Goal: Navigation & Orientation: Find specific page/section

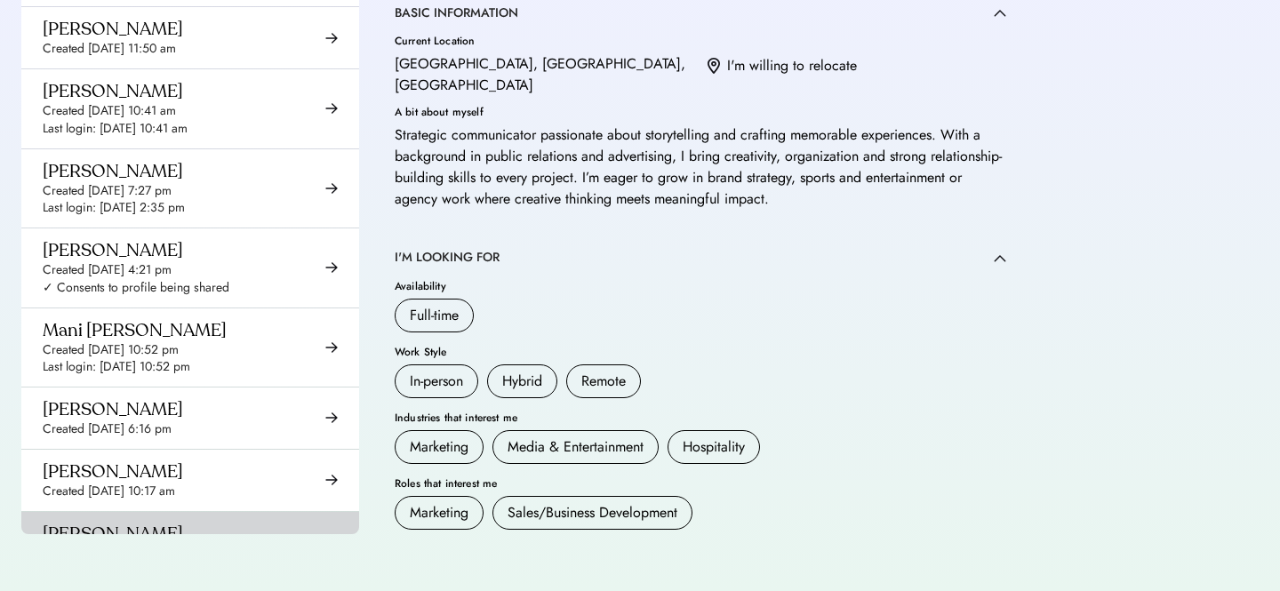
scroll to position [9314, 0]
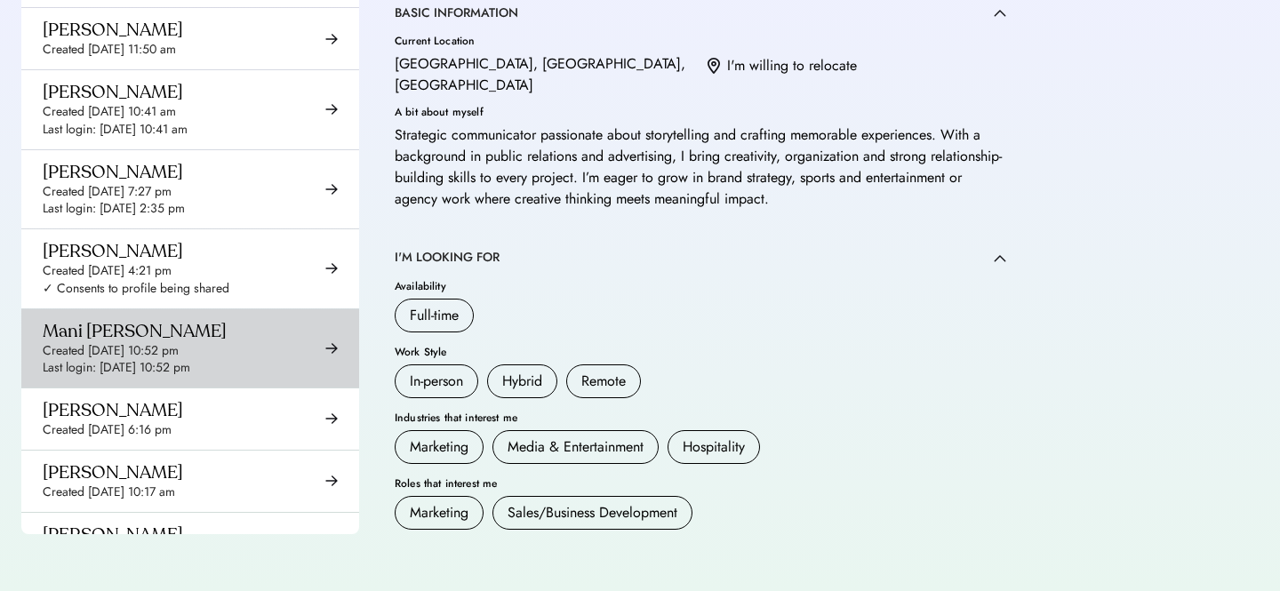
click at [166, 342] on div "Created Sep 25, 2025 10:52 pm" at bounding box center [111, 351] width 136 height 18
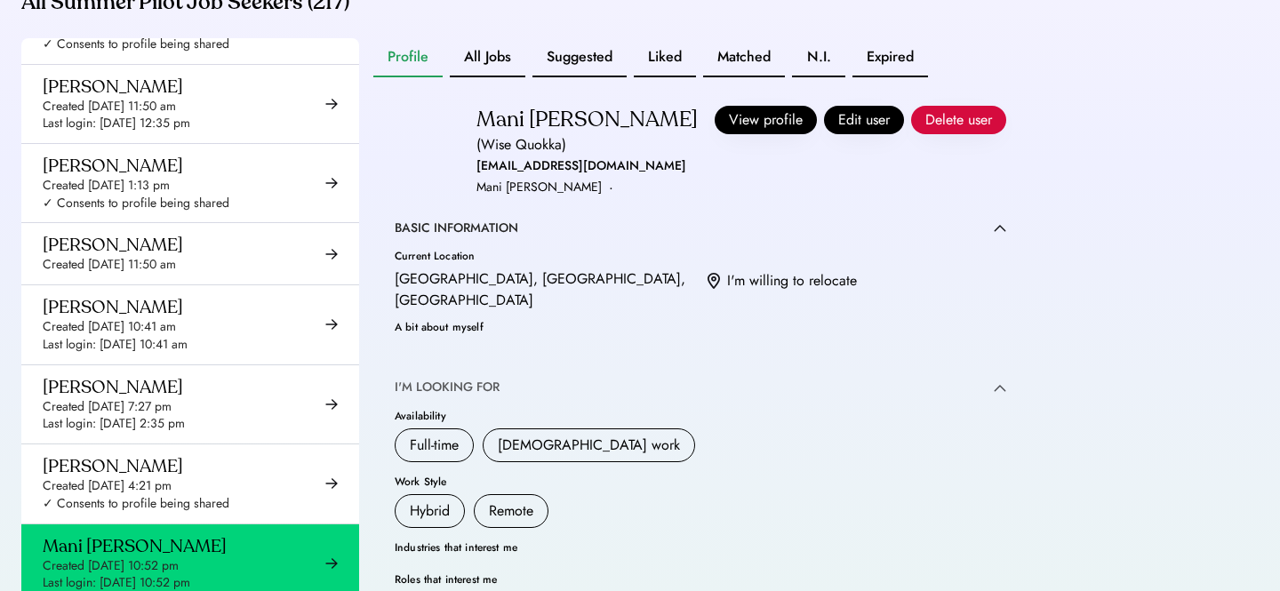
scroll to position [473, 0]
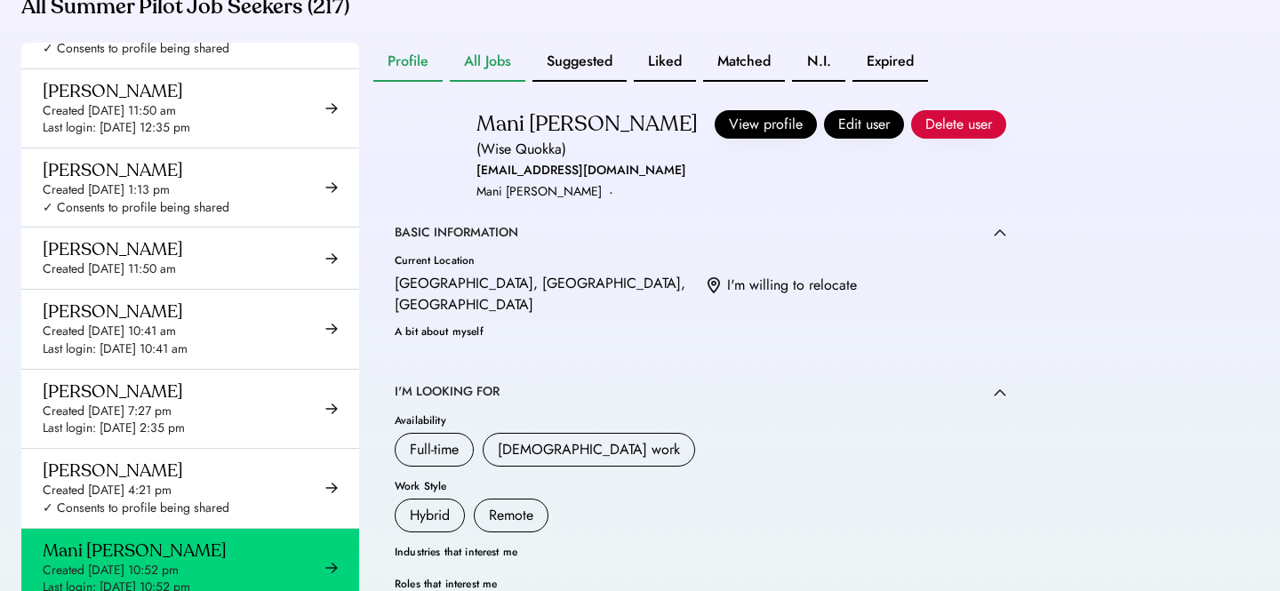
click at [491, 82] on button "All Jobs" at bounding box center [488, 62] width 76 height 39
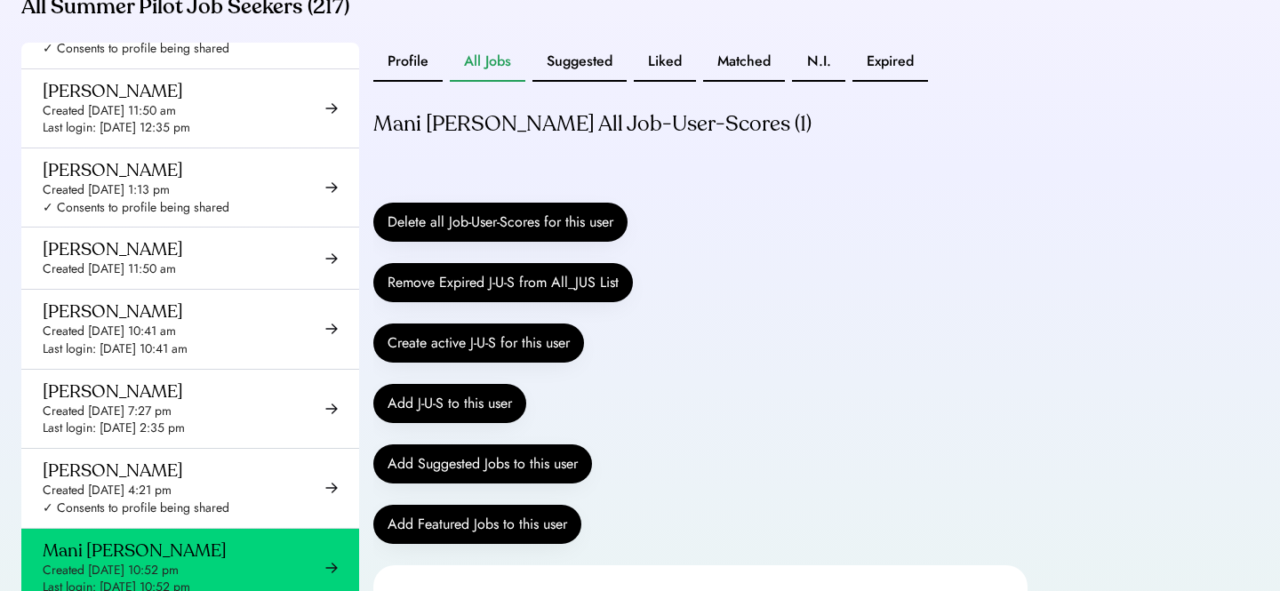
click at [411, 77] on button "Profile" at bounding box center [407, 62] width 69 height 39
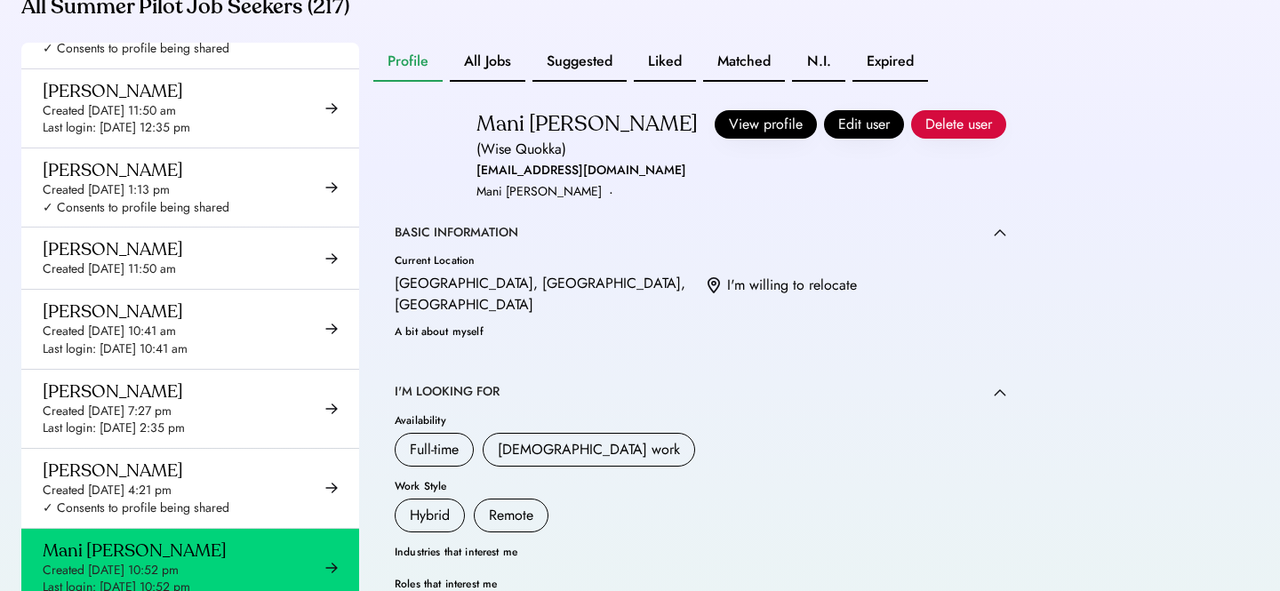
scroll to position [14, 0]
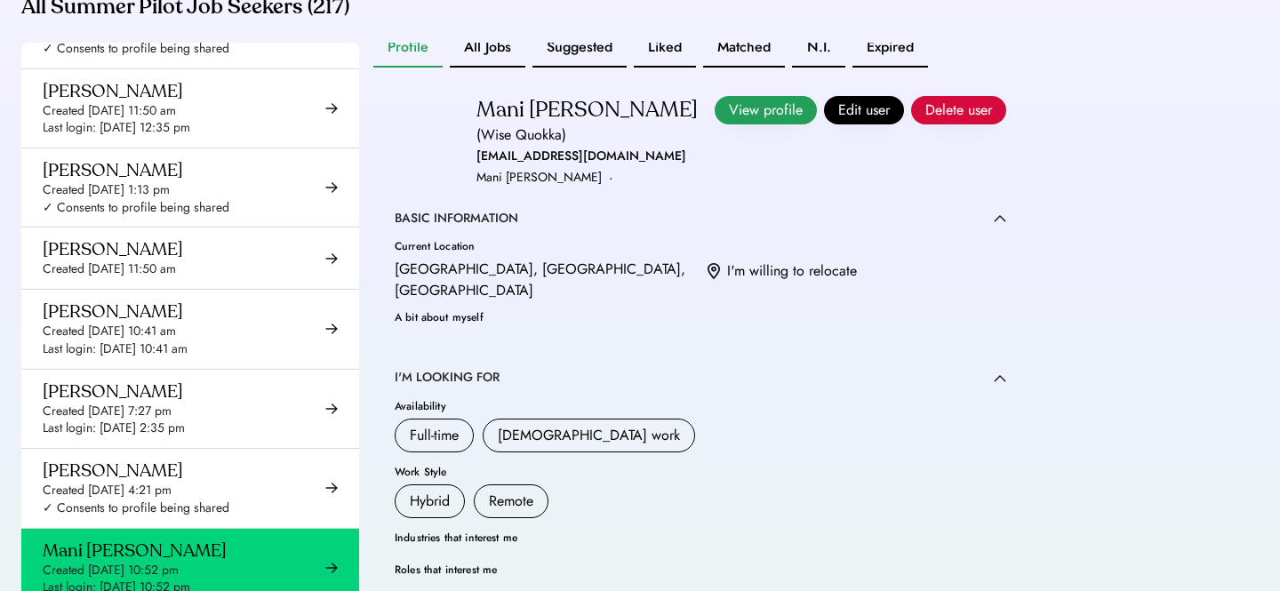
click at [783, 124] on button "View profile" at bounding box center [766, 110] width 102 height 28
click at [594, 64] on button "Suggested" at bounding box center [579, 47] width 94 height 39
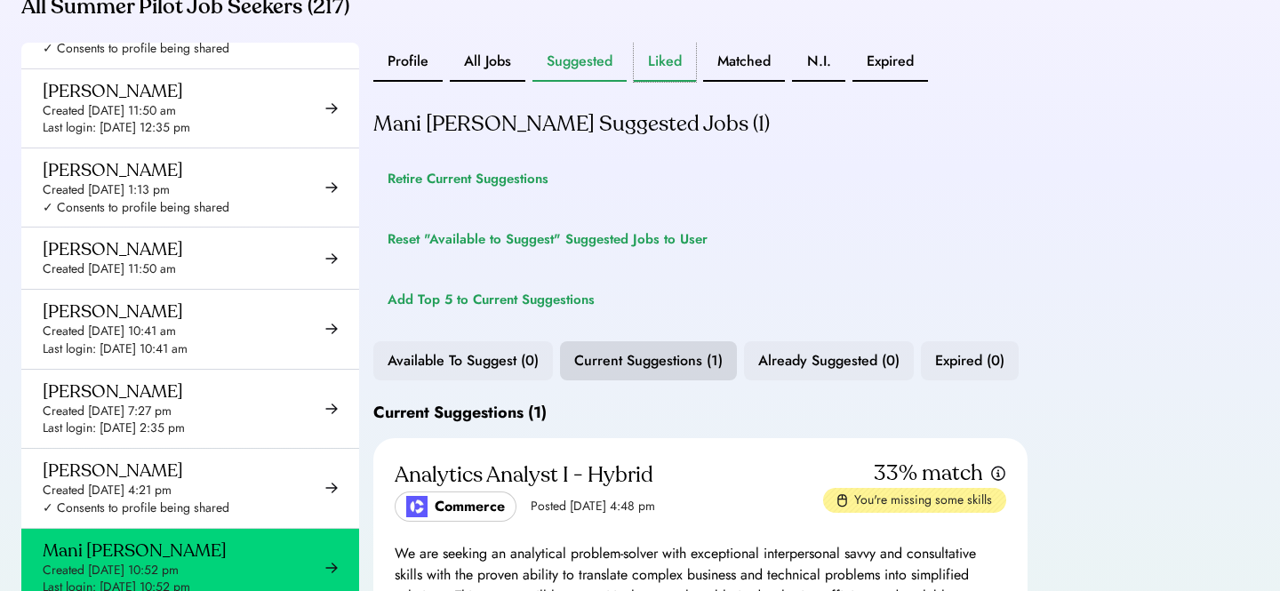
click at [660, 76] on button "Liked" at bounding box center [665, 62] width 62 height 39
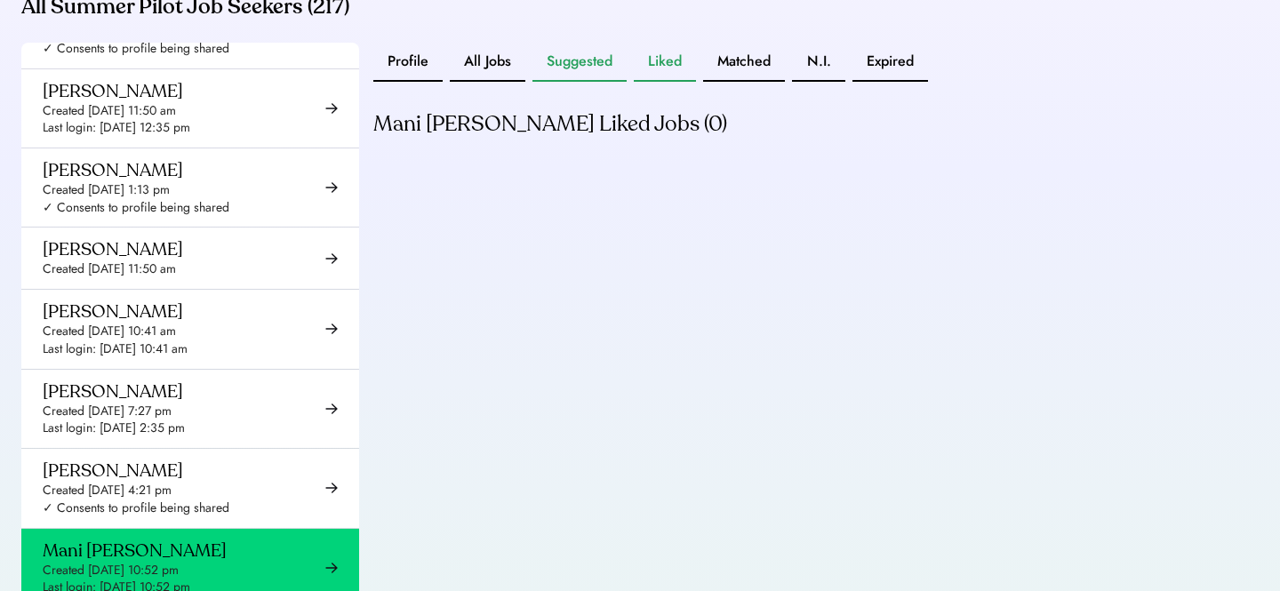
click at [577, 82] on button "Suggested" at bounding box center [579, 62] width 94 height 39
